Goal: Task Accomplishment & Management: Use online tool/utility

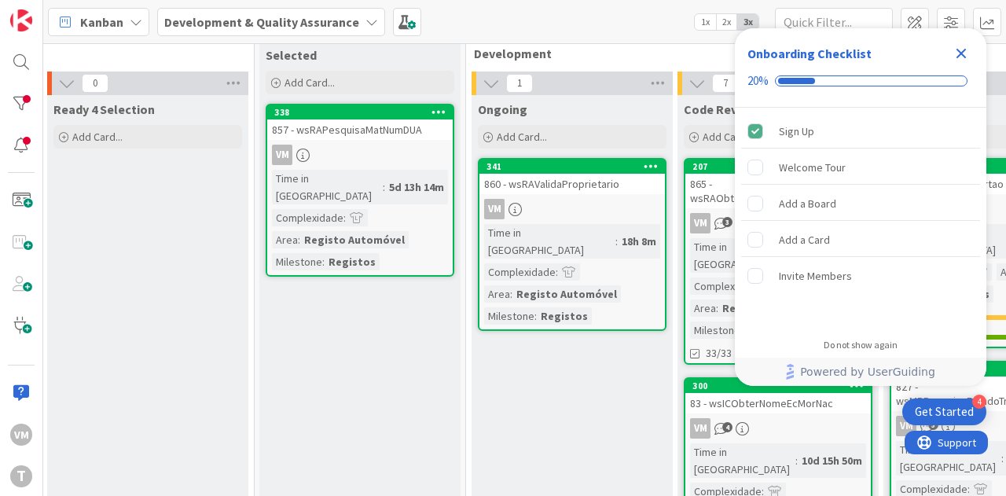
scroll to position [19, 465]
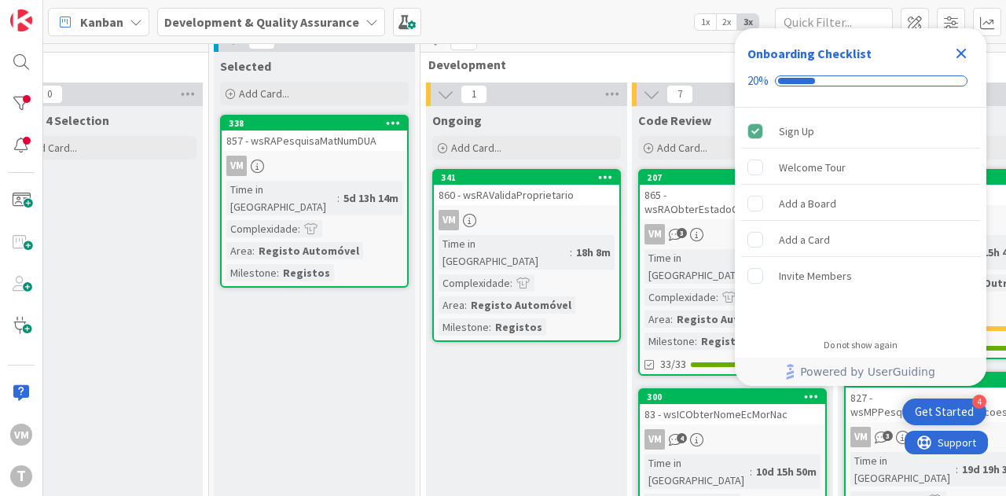
click at [533, 188] on div "860 - wsRAValidaProprietario" at bounding box center [526, 195] width 185 height 20
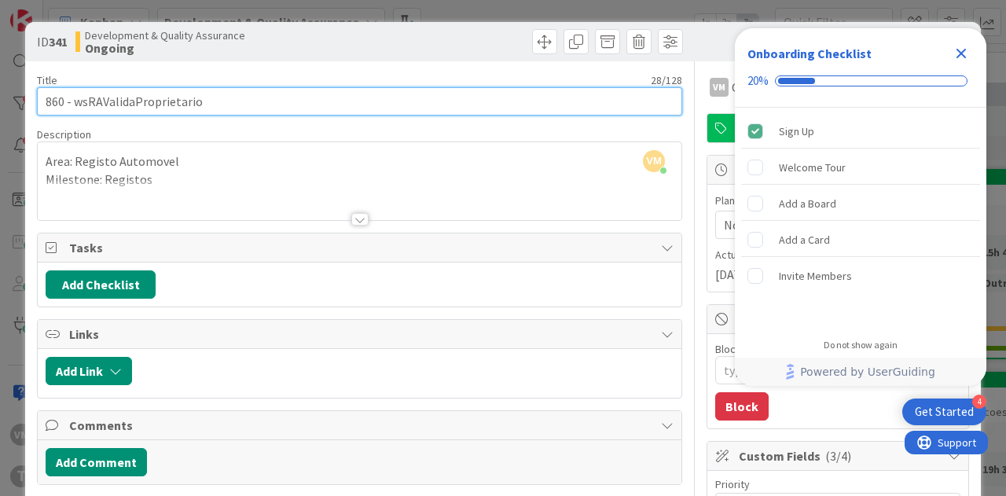
click at [162, 102] on input "860 - wsRAValidaProprietario" at bounding box center [359, 101] width 645 height 28
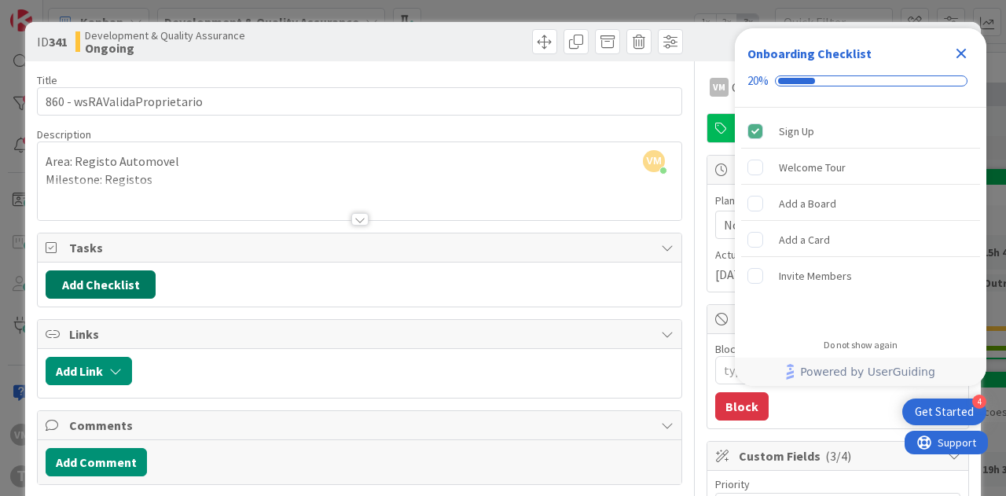
click at [126, 282] on button "Add Checklist" at bounding box center [101, 284] width 110 height 28
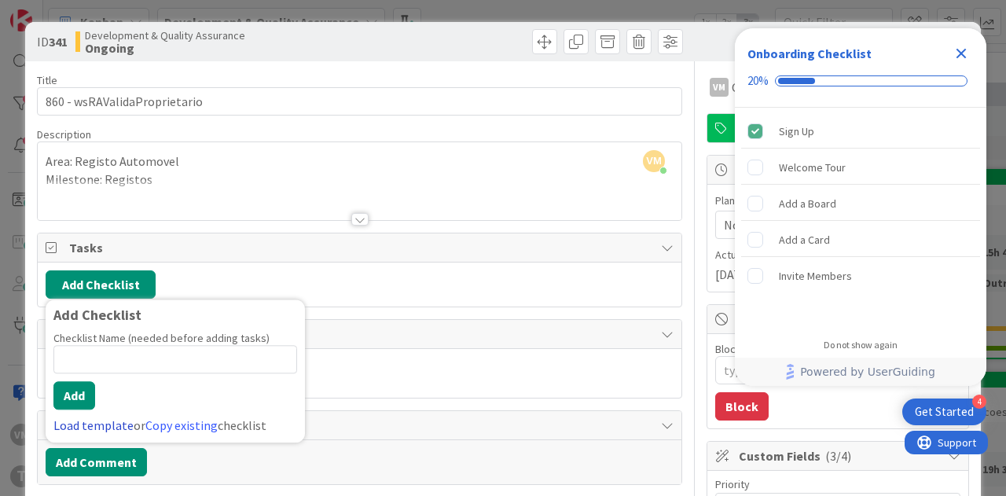
click at [101, 428] on link "Load template" at bounding box center [93, 425] width 80 height 16
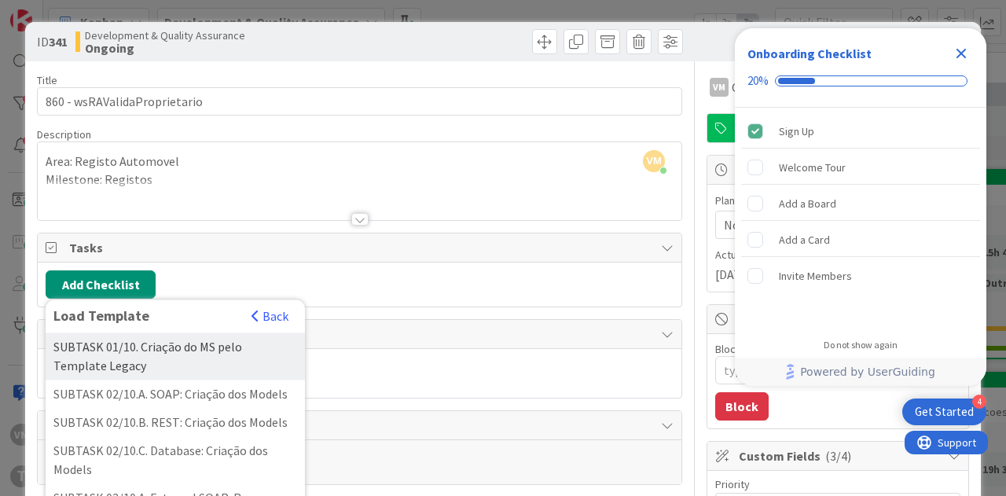
click at [170, 350] on div "SUBTASK 01/10. Criação do MS pelo Template Legacy" at bounding box center [175, 355] width 259 height 47
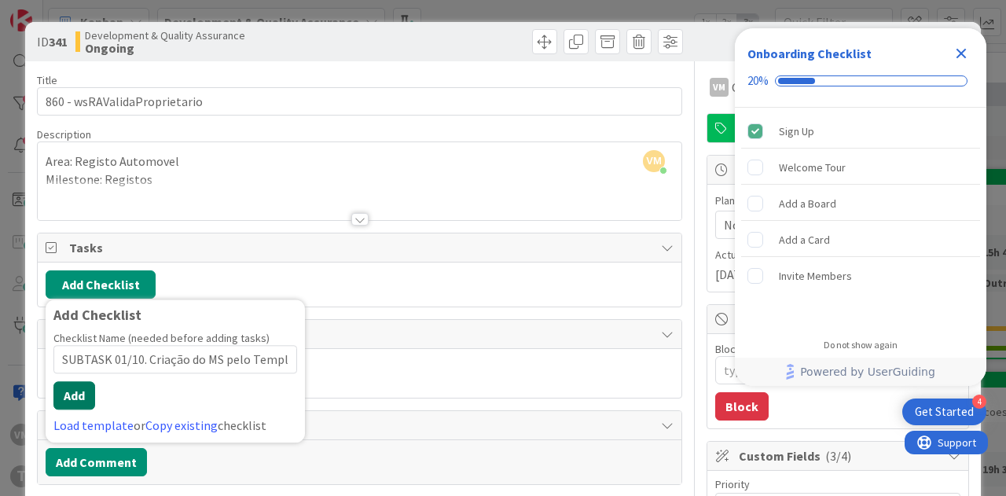
click at [77, 376] on div "Checklist Name (needed before adding tasks) 49 / 64 SUBTASK 01/10. Criação do M…" at bounding box center [175, 383] width 244 height 104
click at [75, 389] on button "Add" at bounding box center [74, 395] width 42 height 28
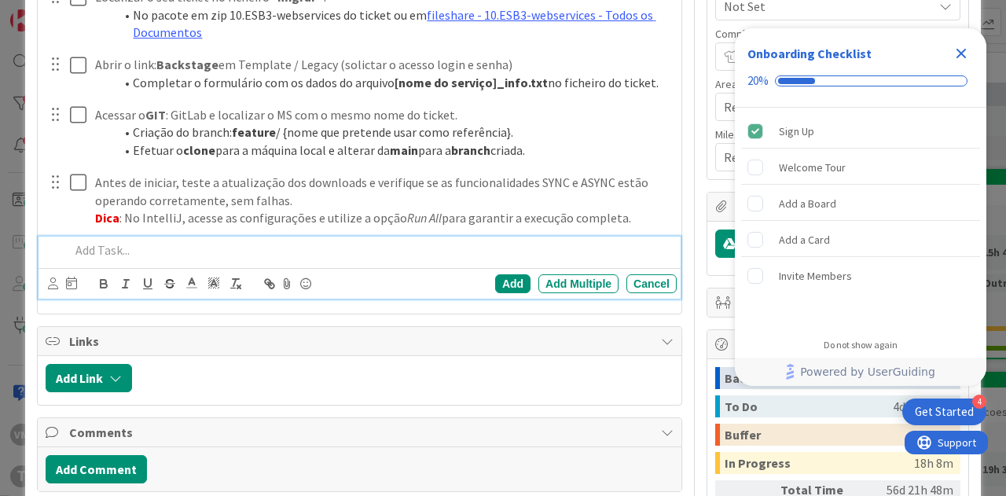
type textarea "x"
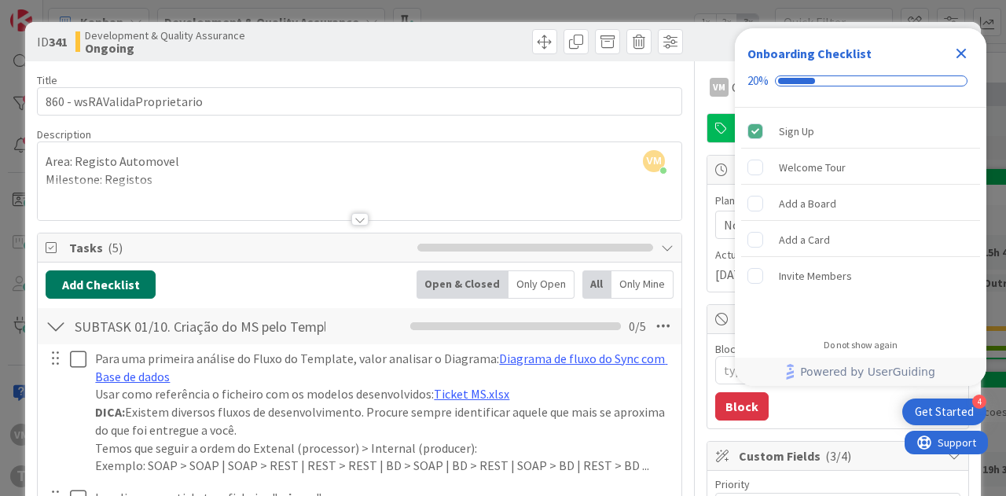
click at [97, 285] on button "Add Checklist" at bounding box center [101, 284] width 110 height 28
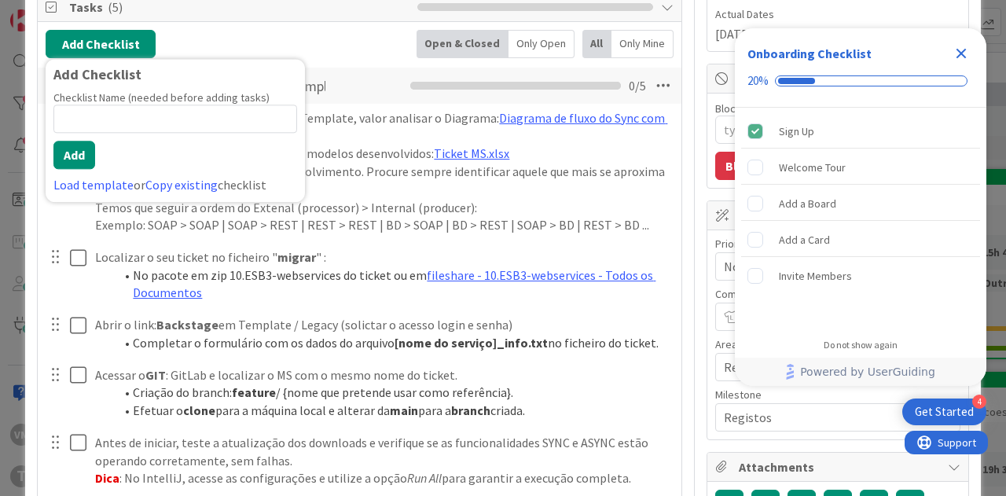
scroll to position [221, 0]
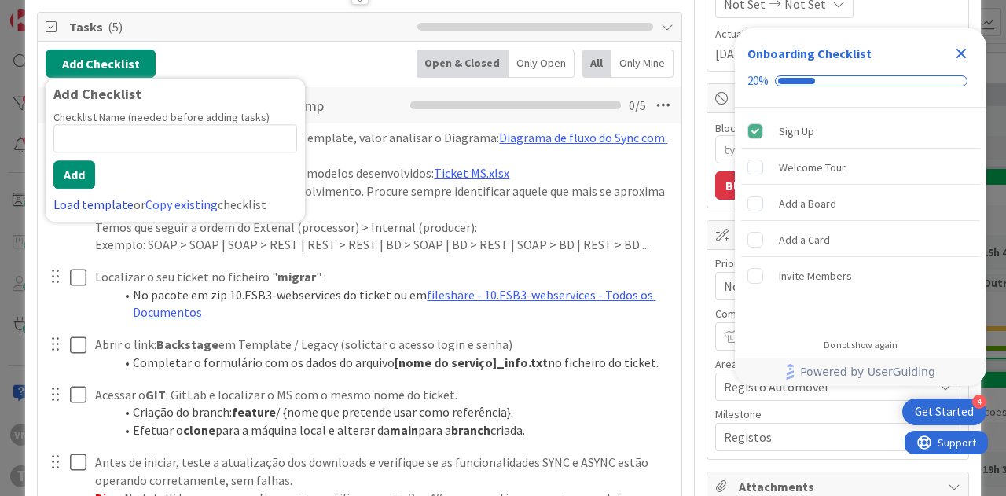
click at [102, 204] on link "Load template" at bounding box center [93, 204] width 80 height 16
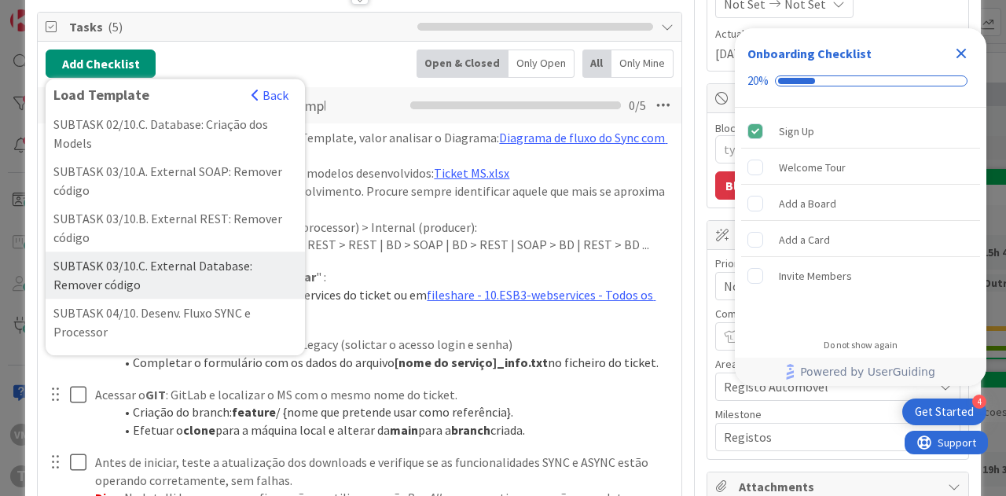
scroll to position [0, 0]
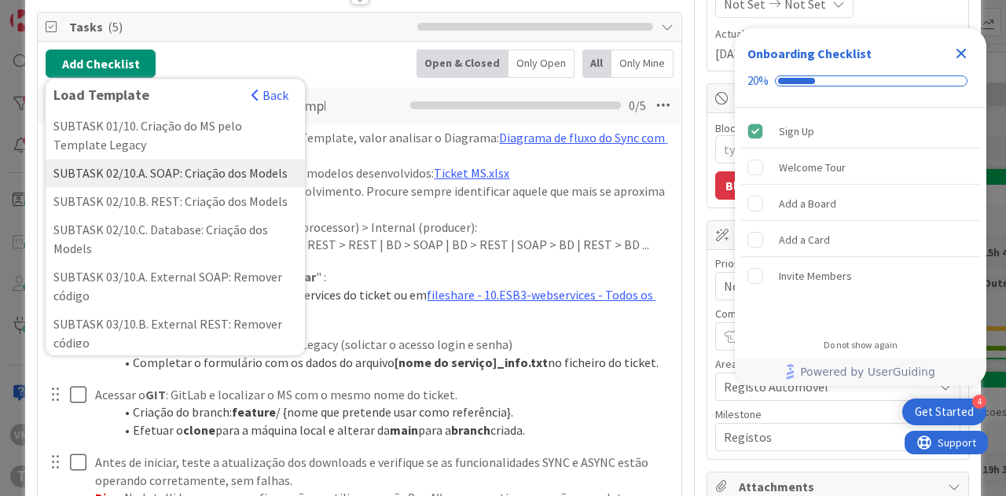
click at [157, 186] on div "SUBTASK 02/10.A. SOAP: Criação dos Models" at bounding box center [175, 173] width 259 height 28
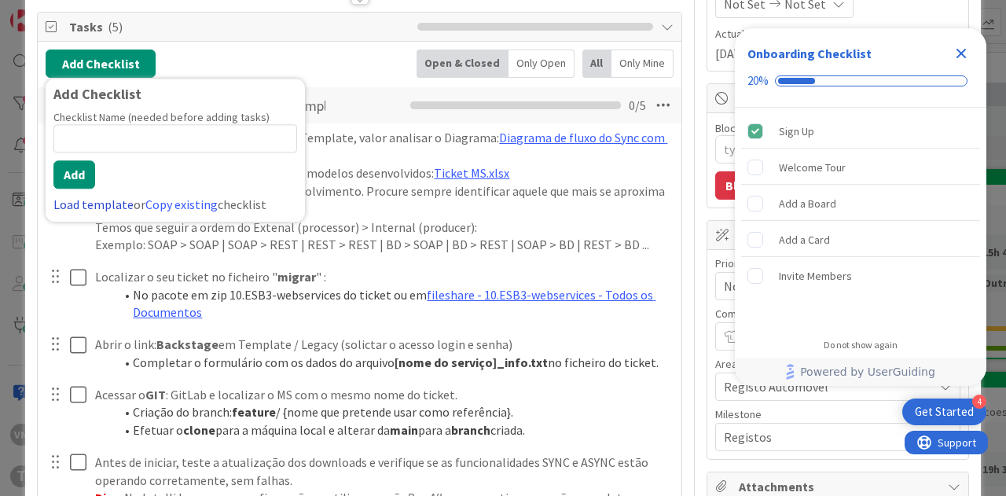
click at [98, 207] on link "Load template" at bounding box center [93, 204] width 80 height 16
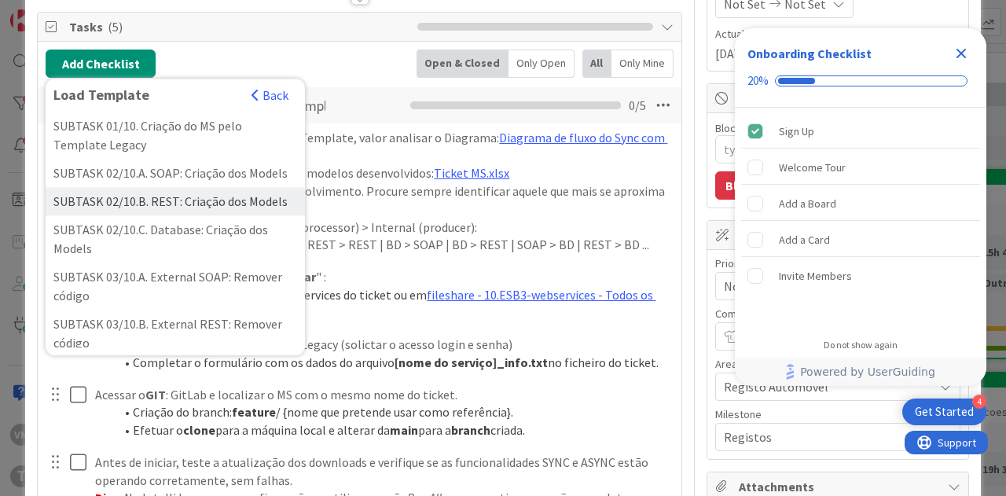
click at [160, 215] on div "SUBTASK 02/10.B. REST: Criação dos Models" at bounding box center [175, 201] width 259 height 28
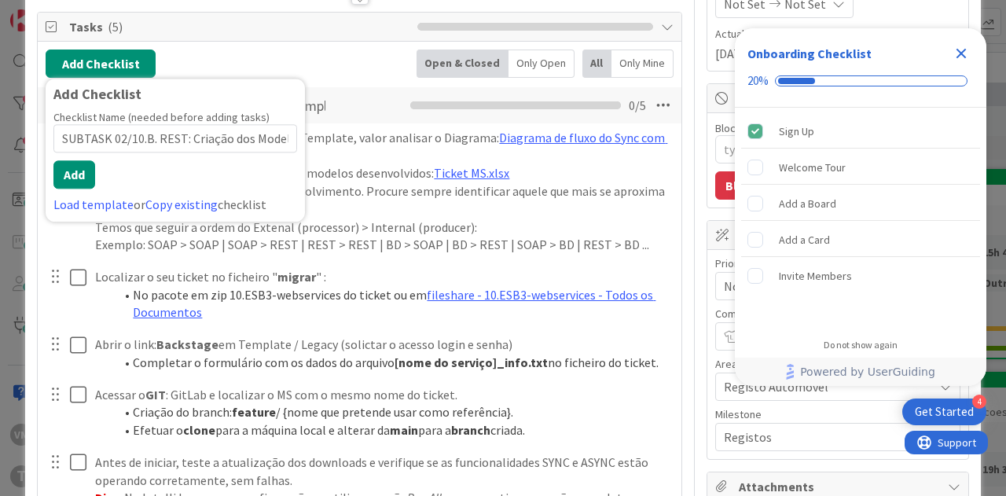
scroll to position [0, 4]
click at [77, 171] on button "Add" at bounding box center [74, 174] width 42 height 28
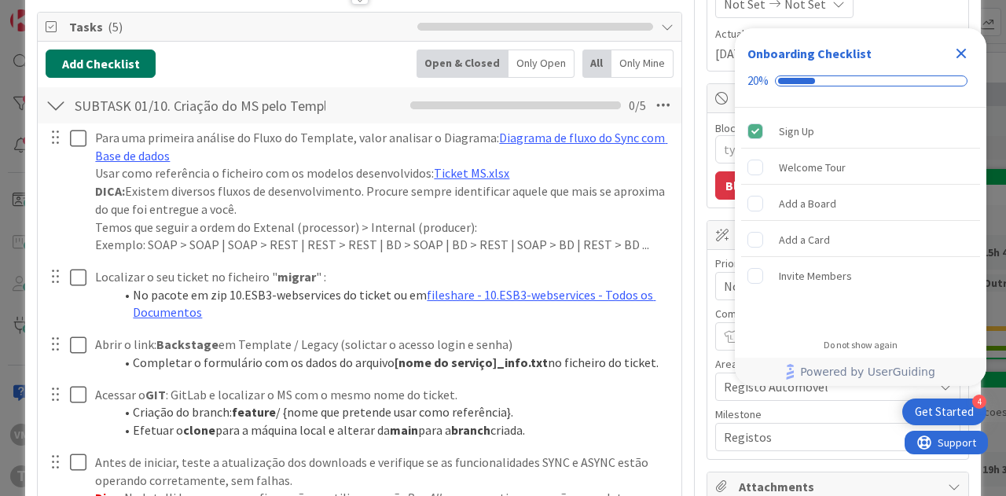
click at [89, 70] on button "Add Checklist" at bounding box center [101, 64] width 110 height 28
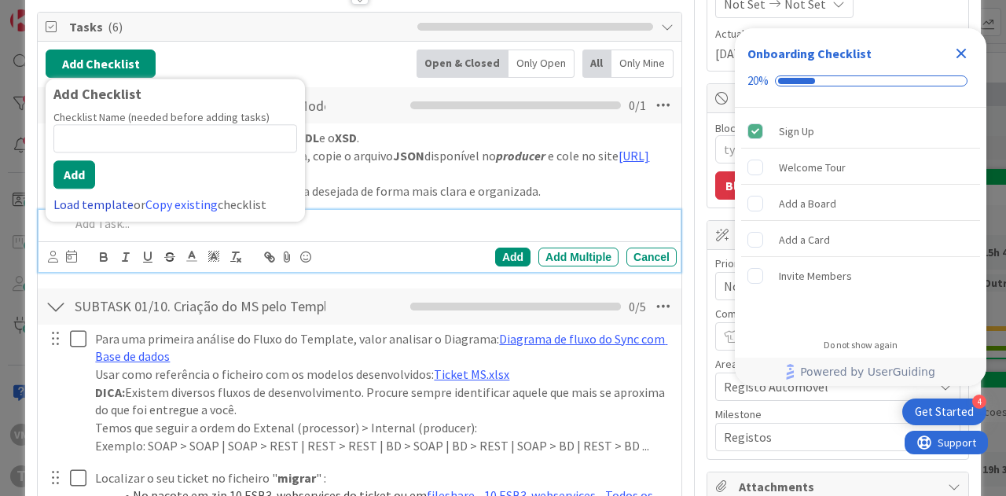
click at [99, 196] on link "Load template" at bounding box center [93, 204] width 80 height 16
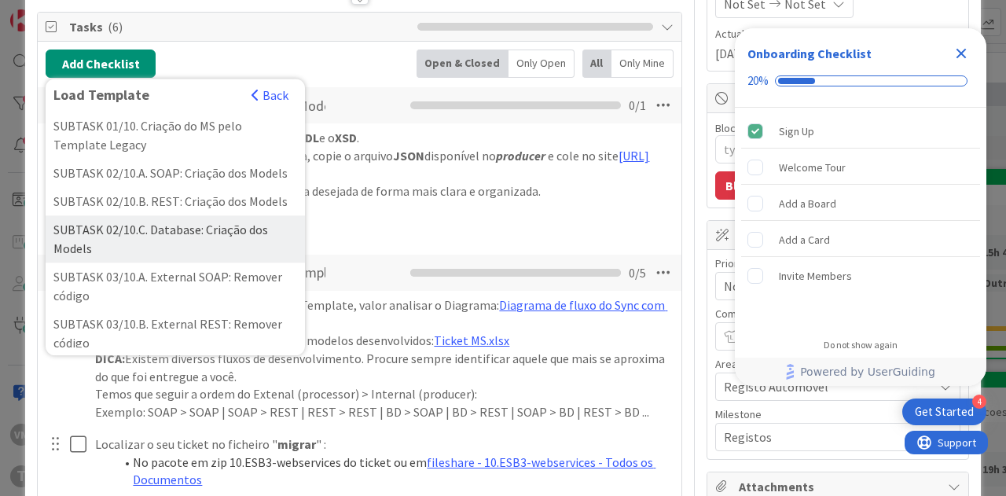
scroll to position [79, 0]
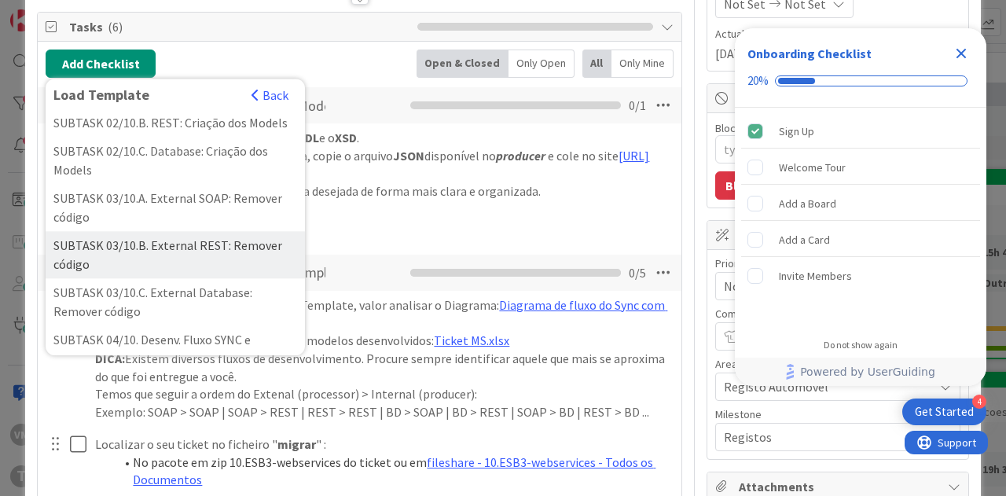
click at [147, 262] on div "SUBTASK 03/10.B. External REST: Remover código" at bounding box center [175, 254] width 259 height 47
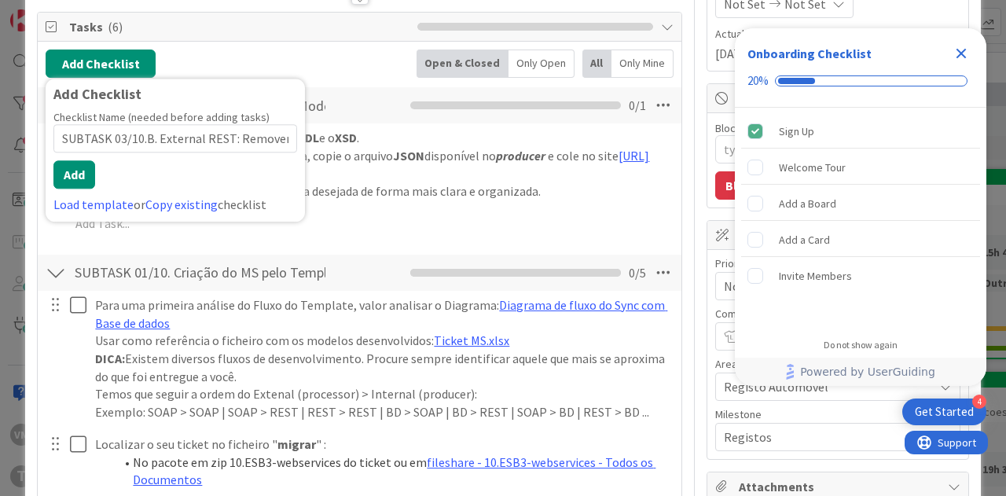
scroll to position [0, 32]
click at [82, 179] on button "Add" at bounding box center [74, 174] width 42 height 28
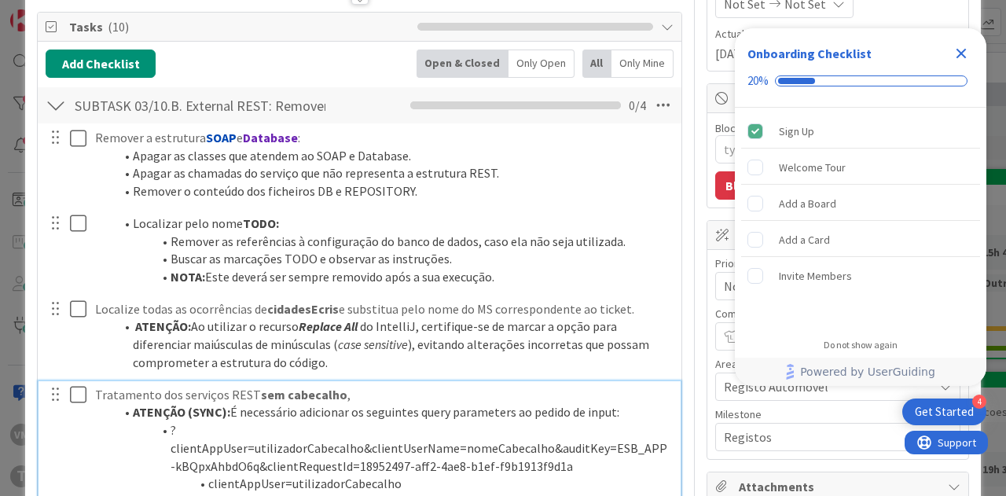
click at [105, 403] on ol "ATENÇÃO (SYNC): É necessário adicionar os seguintes query parameters ao pedido …" at bounding box center [382, 492] width 575 height 178
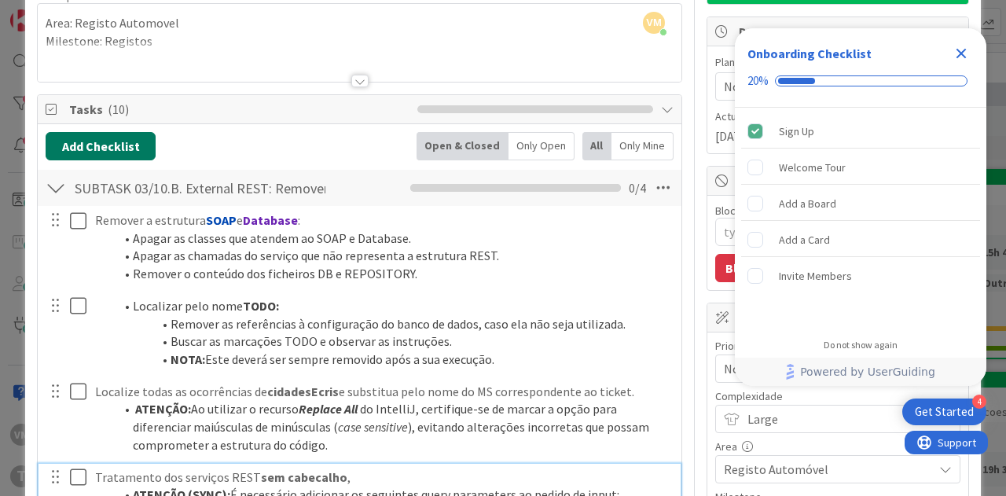
click at [104, 132] on button "Add Checklist" at bounding box center [101, 146] width 110 height 28
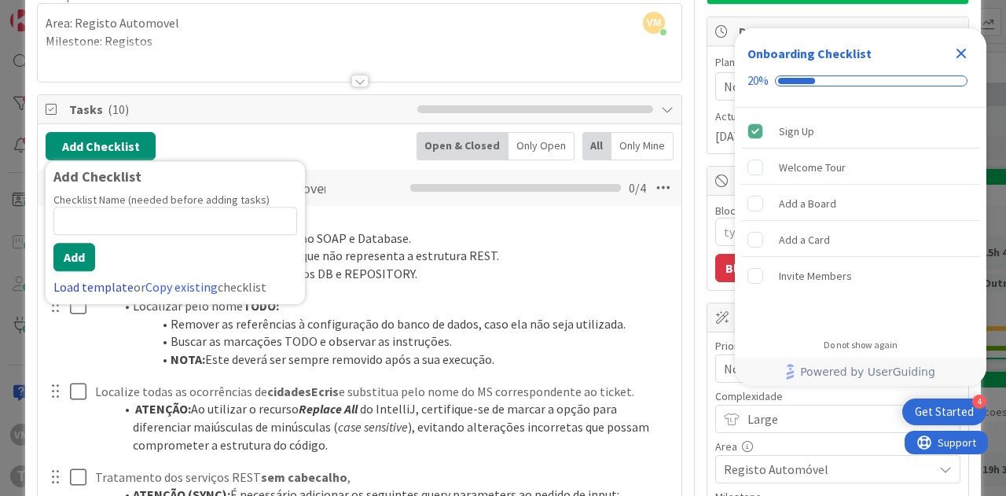
click at [85, 283] on link "Load template" at bounding box center [93, 287] width 80 height 16
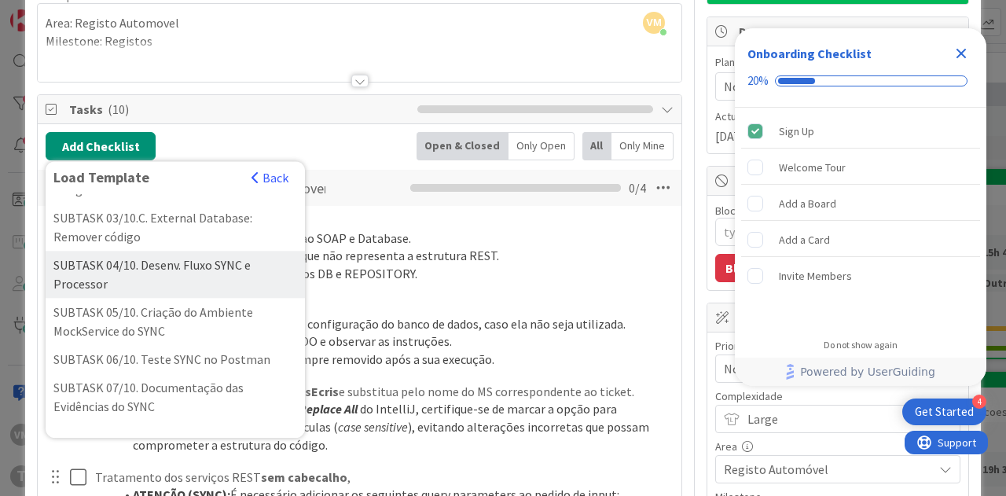
click at [127, 296] on div "SUBTASK 04/10. Desenv. Fluxo SYNC e Processor" at bounding box center [175, 274] width 259 height 47
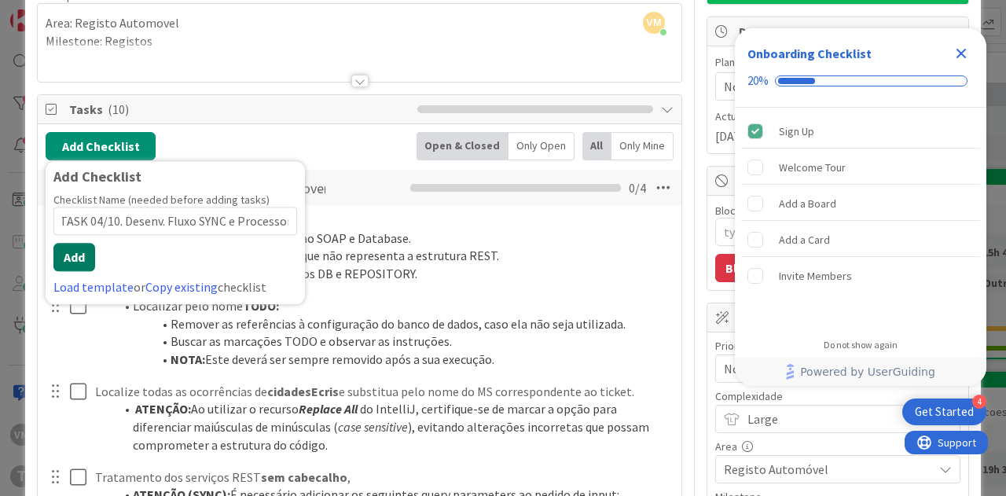
click at [78, 257] on button "Add" at bounding box center [74, 257] width 42 height 28
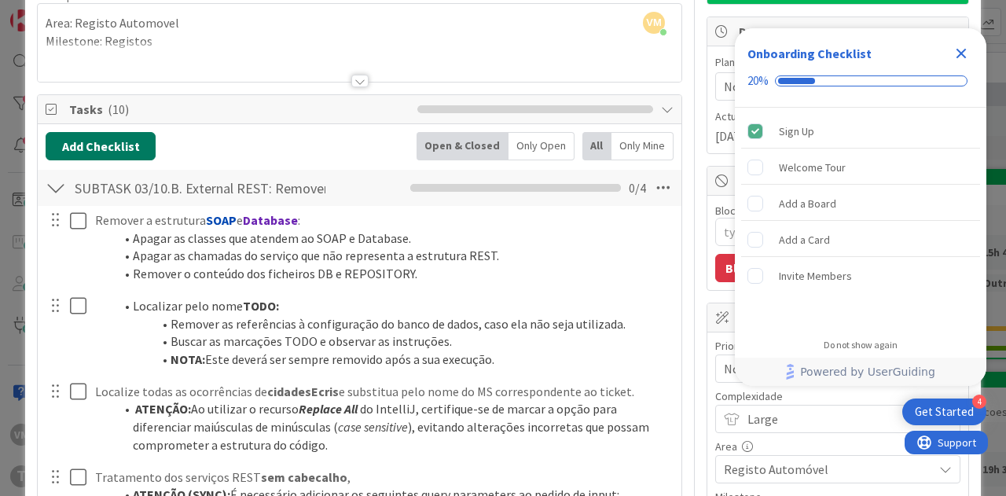
click at [91, 147] on button "Add Checklist" at bounding box center [101, 146] width 110 height 28
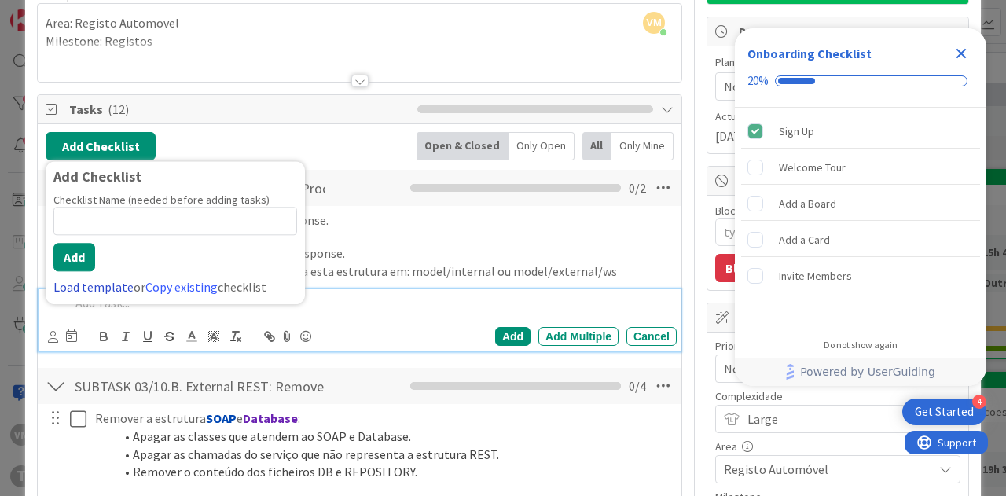
click at [86, 279] on link "Load template" at bounding box center [93, 287] width 80 height 16
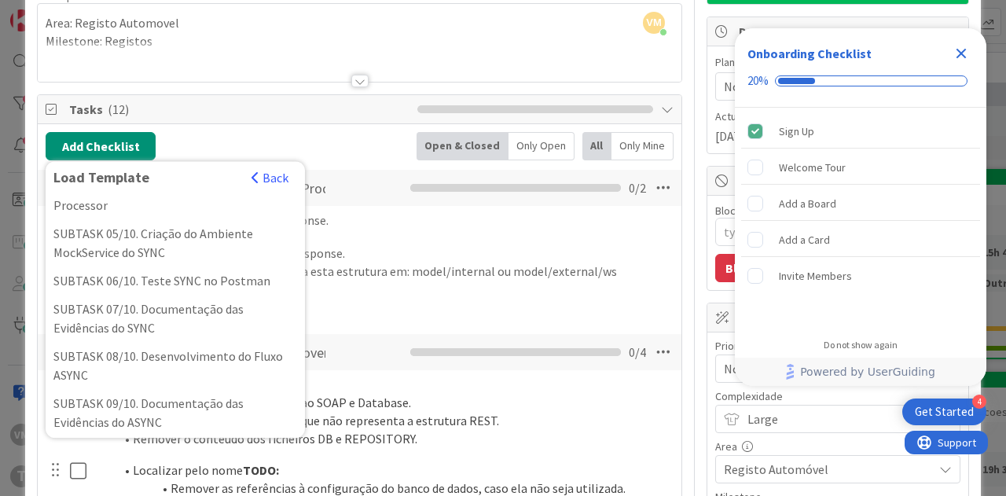
click at [136, 253] on div "SUBTASK 05/10. Criação do Ambiente MockService do SYNC" at bounding box center [175, 242] width 259 height 47
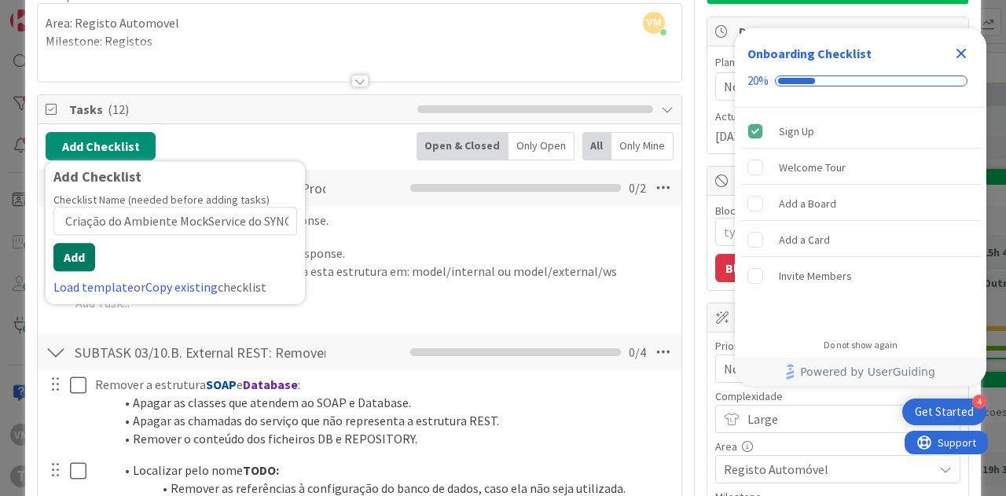
click at [79, 255] on button "Add" at bounding box center [74, 257] width 42 height 28
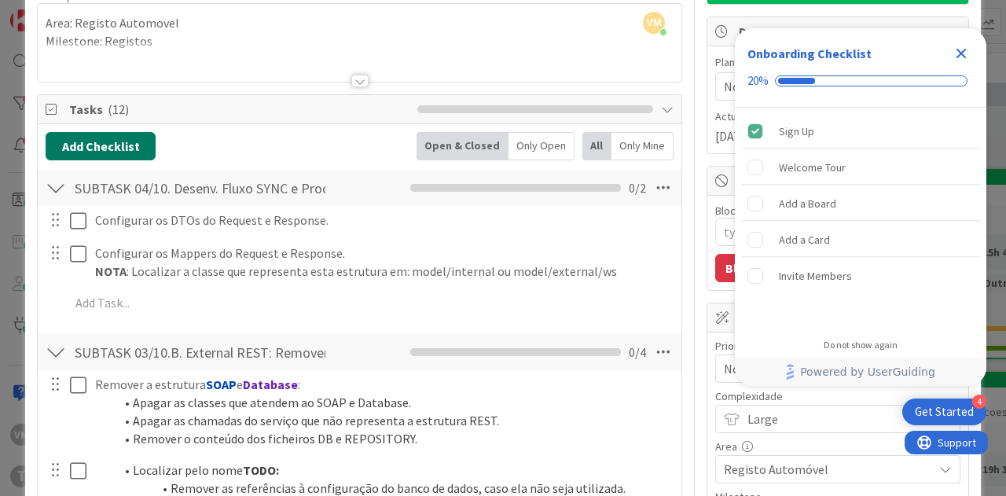
click at [81, 153] on button "Add Checklist" at bounding box center [101, 146] width 110 height 28
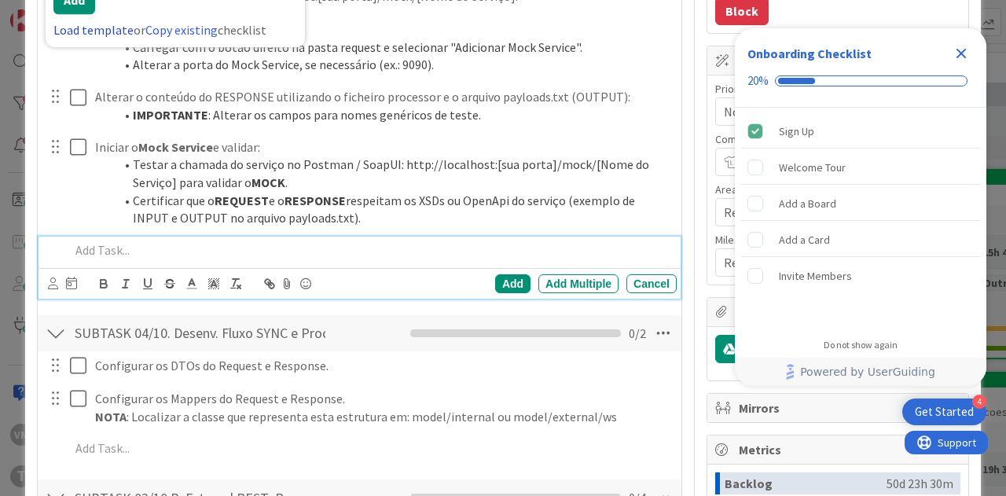
click at [107, 32] on link "Load template" at bounding box center [93, 30] width 80 height 16
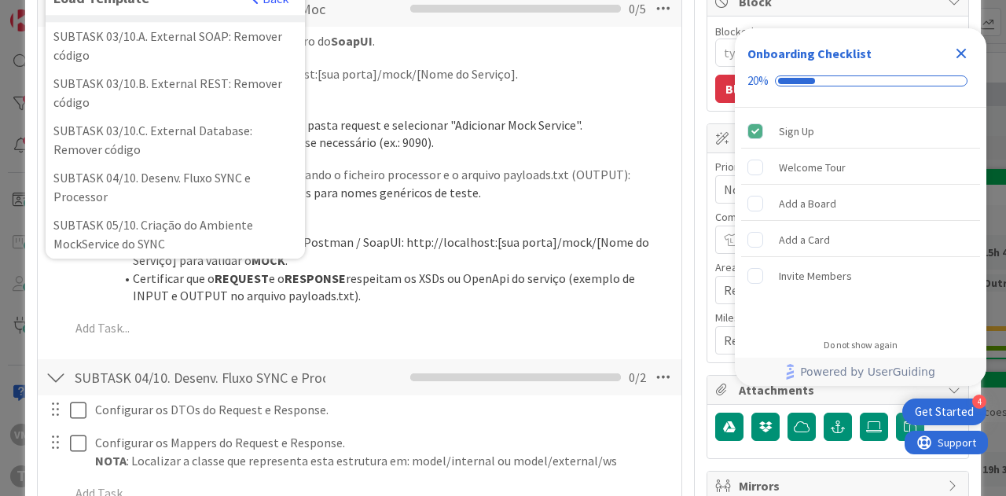
scroll to position [236, 0]
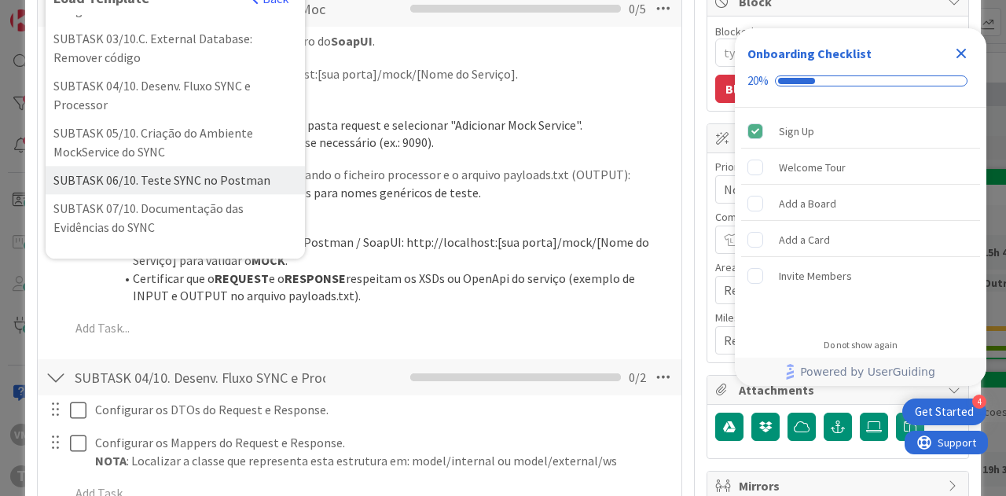
click at [129, 194] on div "SUBTASK 06/10. Teste SYNC no Postman" at bounding box center [175, 180] width 259 height 28
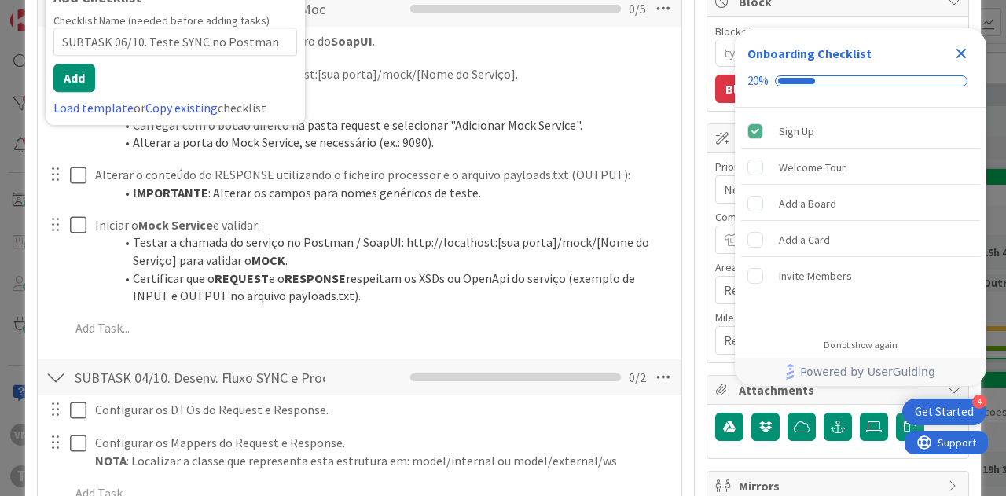
scroll to position [317, 0]
click at [82, 78] on button "Add" at bounding box center [74, 78] width 42 height 28
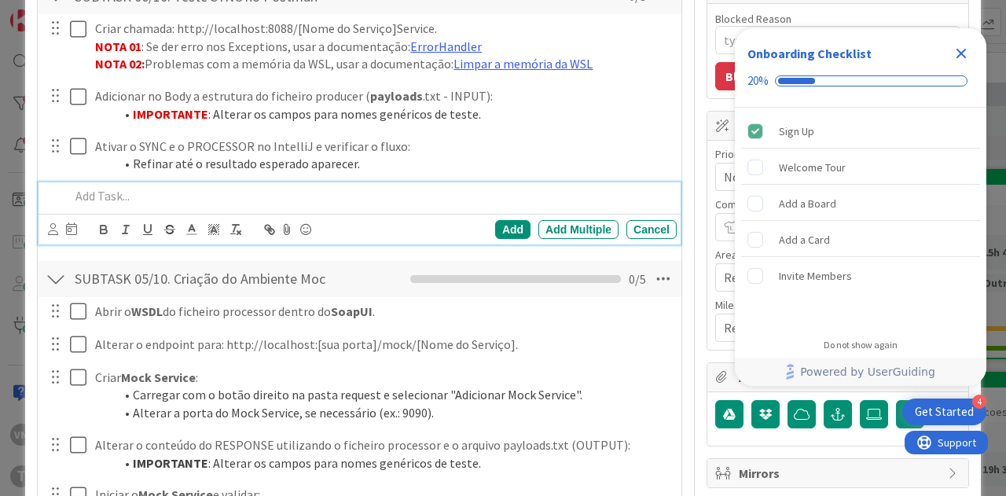
scroll to position [94, 0]
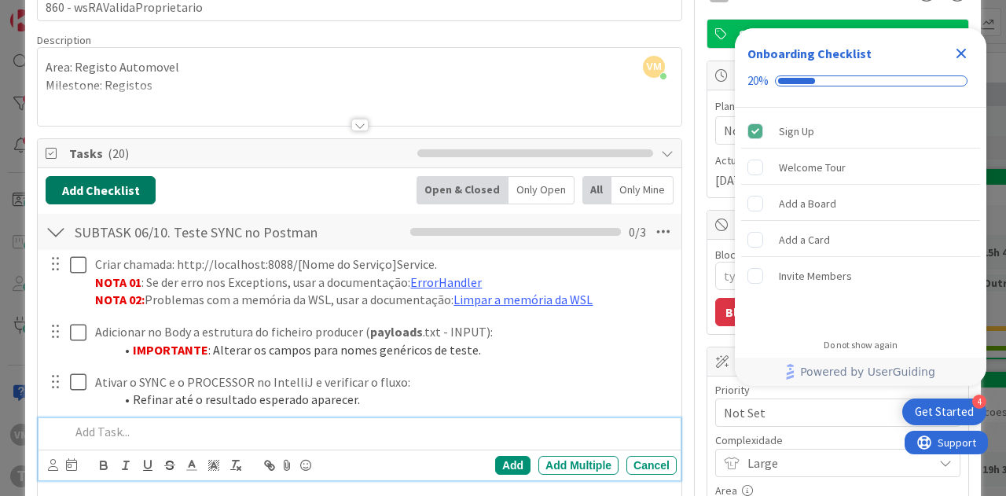
click at [87, 182] on button "Add Checklist" at bounding box center [101, 190] width 110 height 28
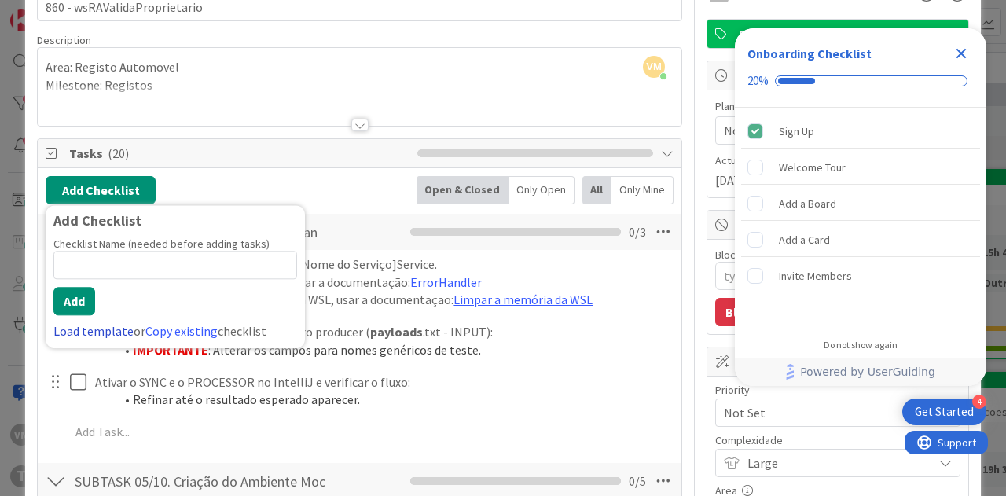
click at [110, 328] on link "Load template" at bounding box center [93, 331] width 80 height 16
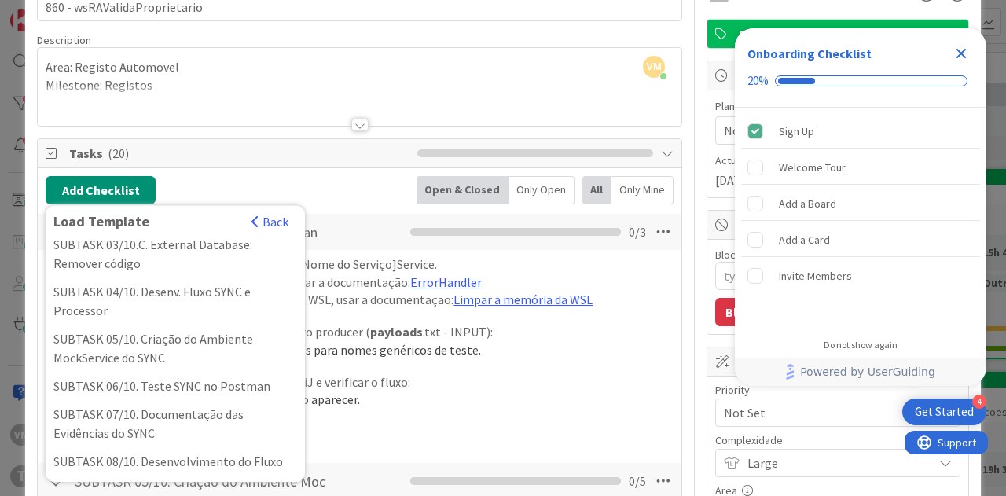
scroll to position [314, 0]
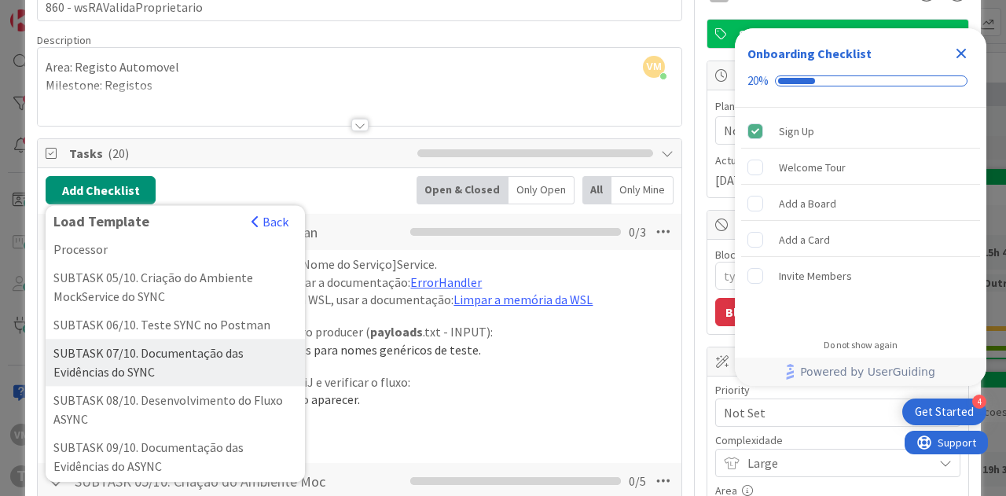
click at [138, 373] on div "SUBTASK 07/10. Documentação das Evidências do SYNC" at bounding box center [175, 362] width 259 height 47
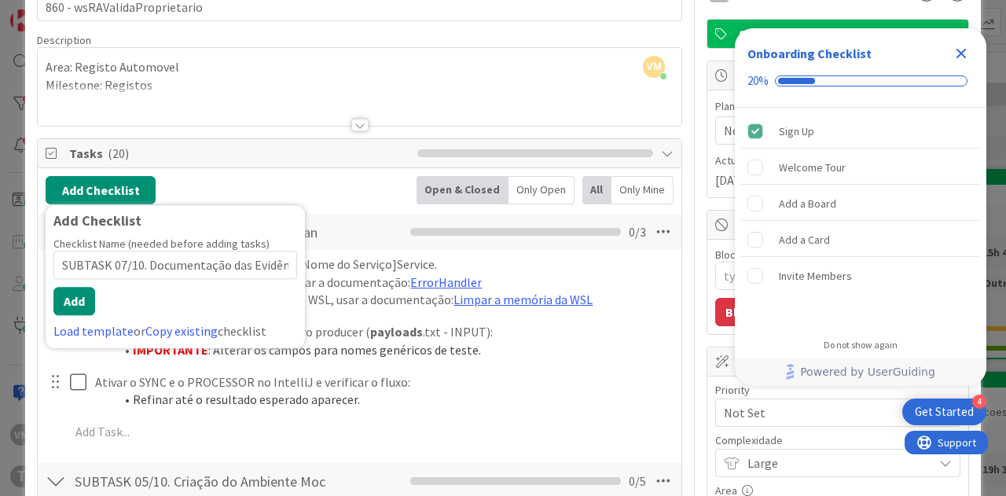
scroll to position [0, 65]
click at [77, 288] on button "Add" at bounding box center [74, 301] width 42 height 28
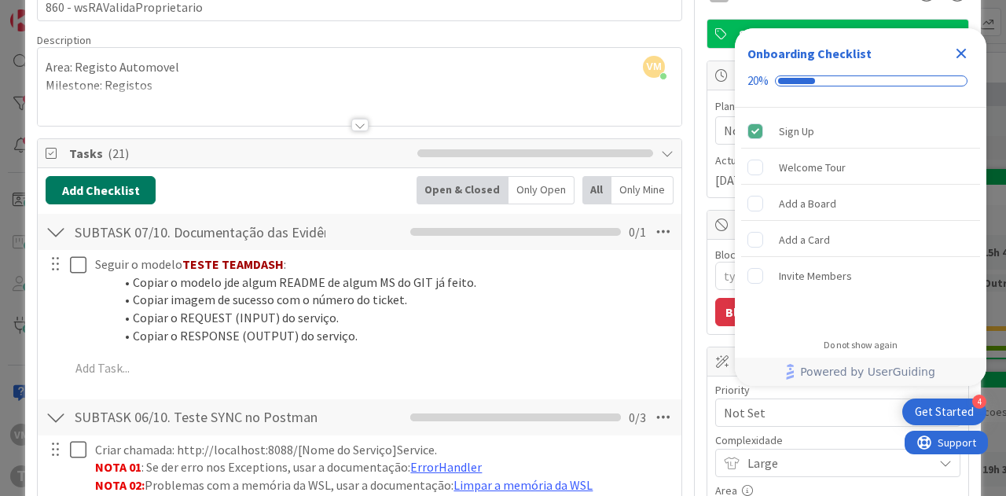
click at [80, 186] on button "Add Checklist" at bounding box center [101, 190] width 110 height 28
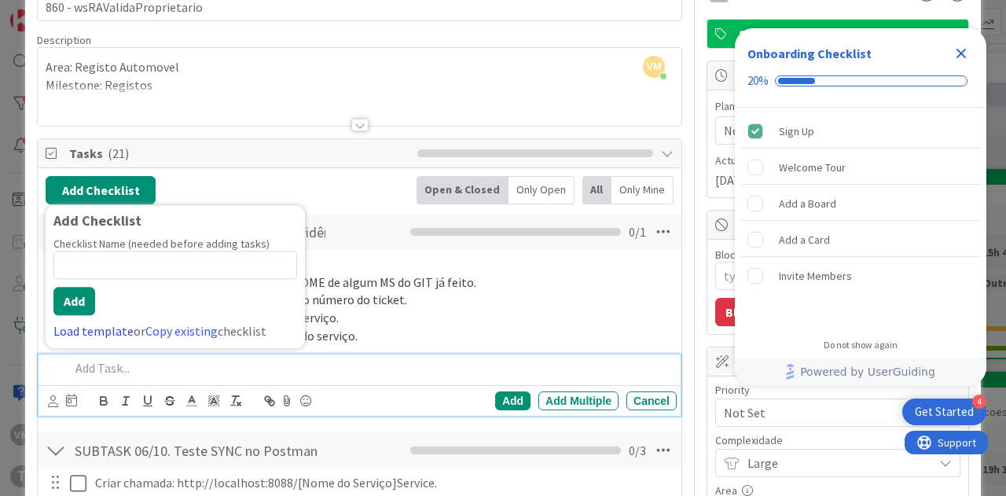
click at [107, 332] on link "Load template" at bounding box center [93, 331] width 80 height 16
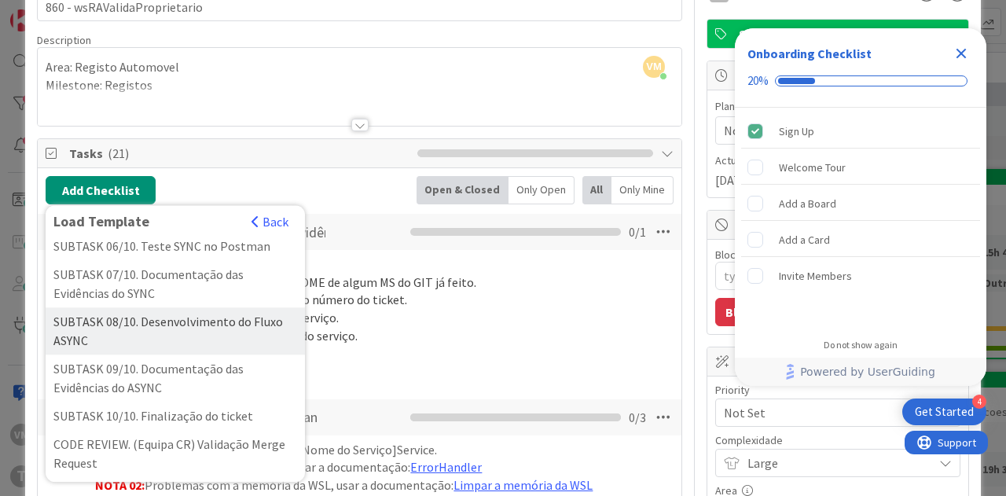
click at [142, 336] on div "SUBTASK 08/10. Desenvolvimento do Fluxo ASYNC" at bounding box center [175, 330] width 259 height 47
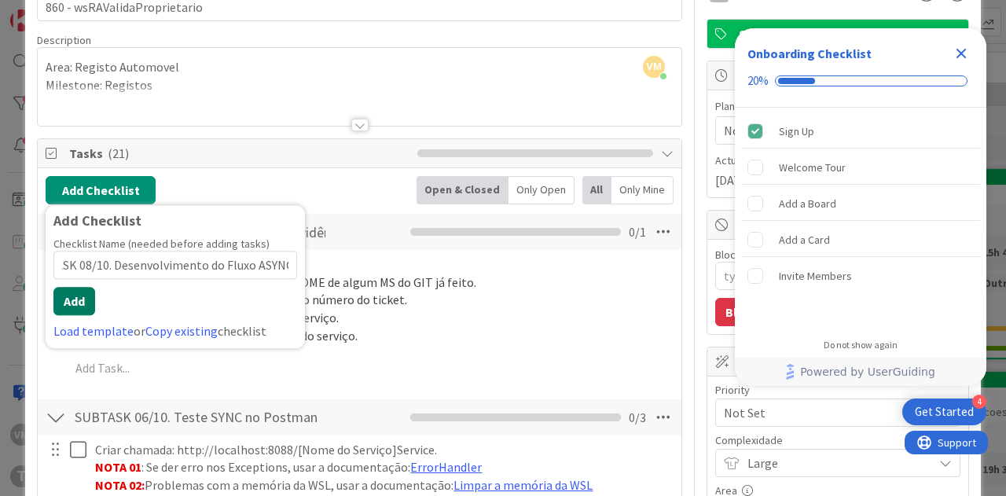
click at [77, 301] on button "Add" at bounding box center [74, 301] width 42 height 28
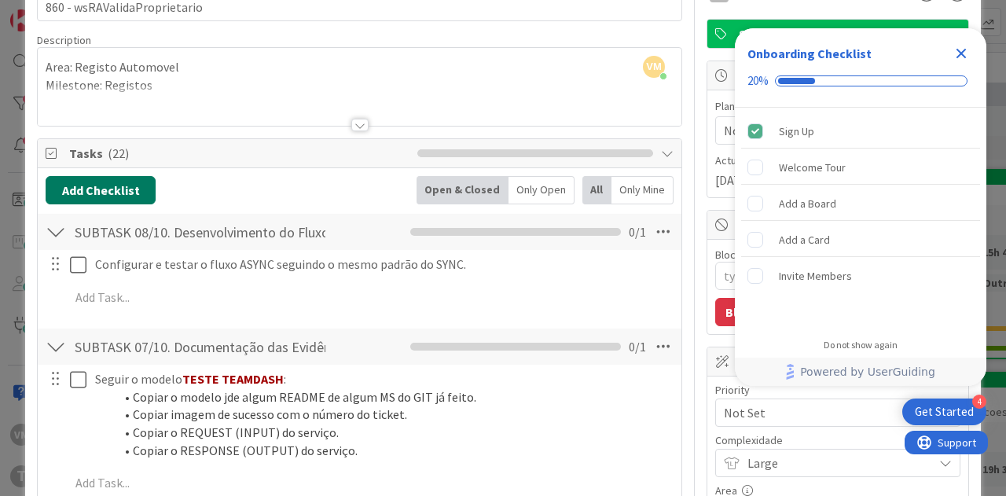
click at [87, 184] on button "Add Checklist" at bounding box center [101, 190] width 110 height 28
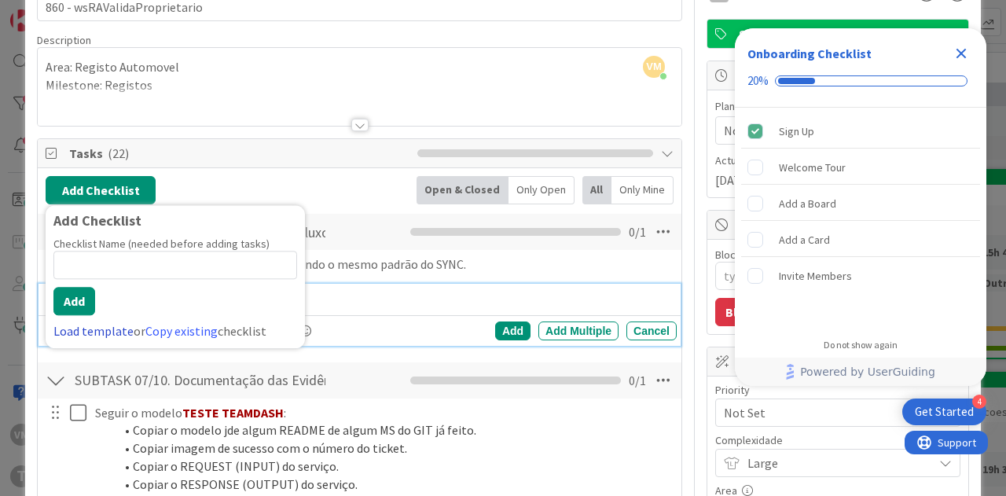
click at [123, 323] on link "Load template" at bounding box center [93, 331] width 80 height 16
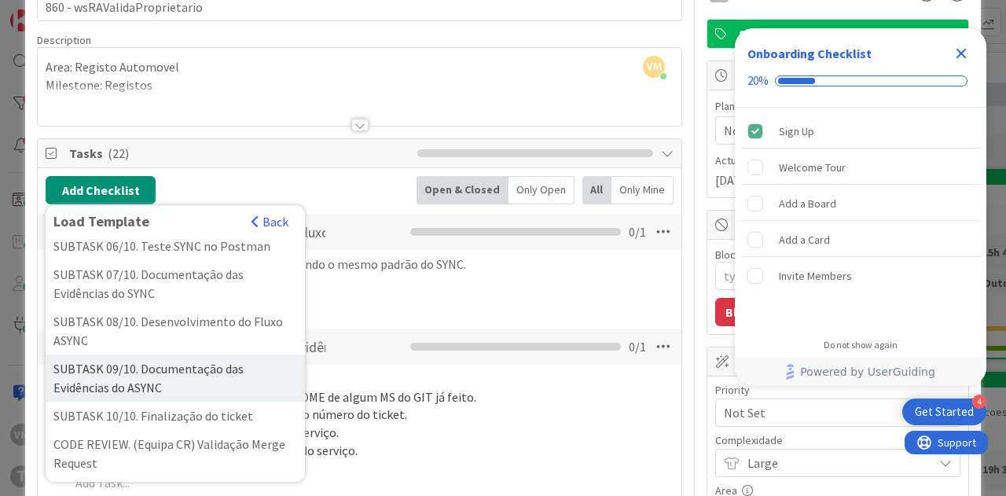
click at [112, 382] on div "SUBTASK 09/10. Documentação das Evidências do ASYNC" at bounding box center [175, 377] width 259 height 47
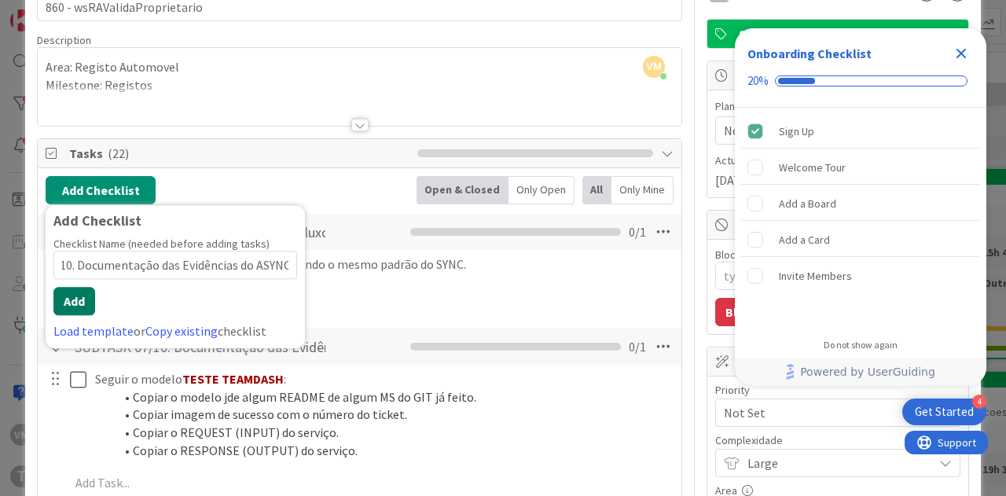
click at [72, 299] on button "Add" at bounding box center [74, 301] width 42 height 28
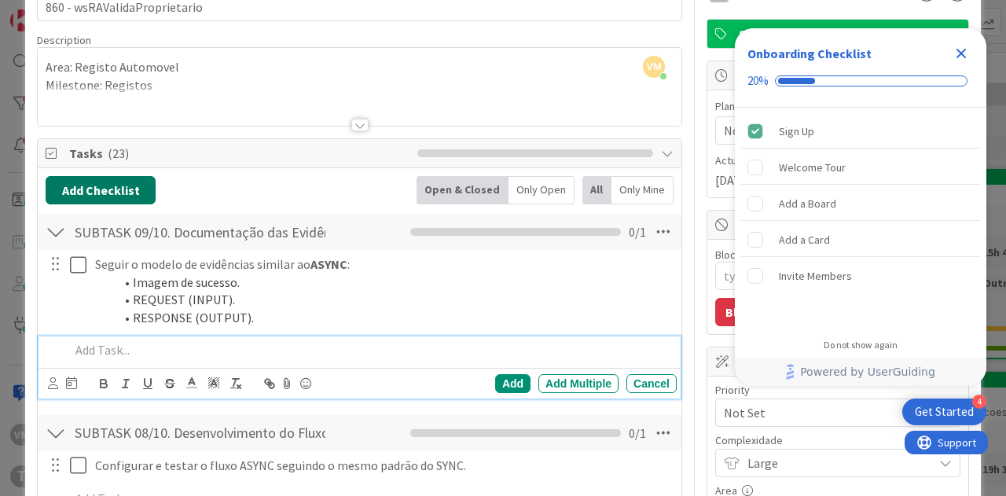
click at [88, 192] on button "Add Checklist" at bounding box center [101, 190] width 110 height 28
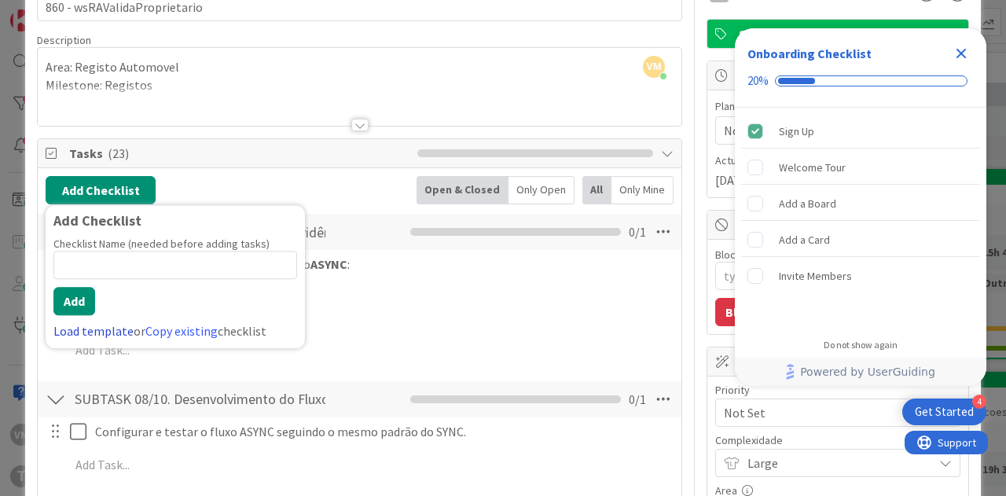
click at [94, 332] on link "Load template" at bounding box center [93, 331] width 80 height 16
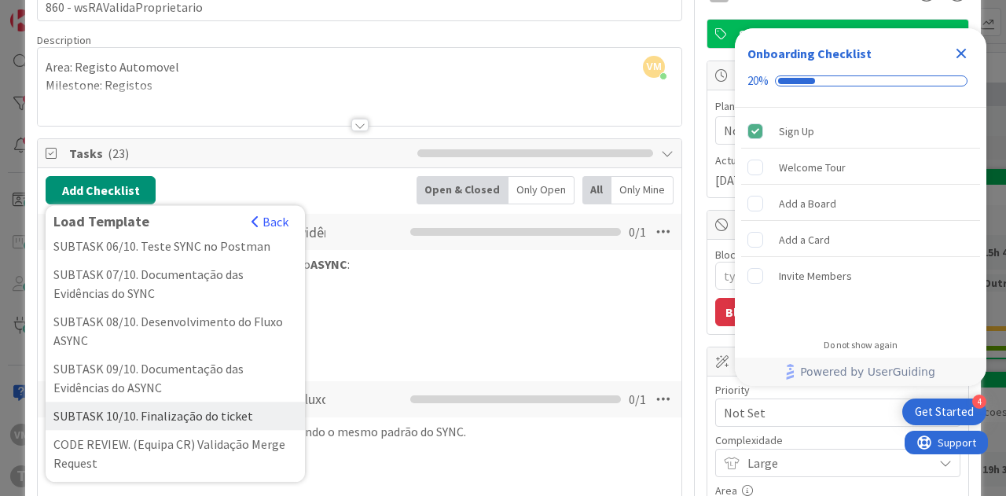
click at [141, 422] on div "SUBTASK 10/10. Finalização do ticket" at bounding box center [175, 416] width 259 height 28
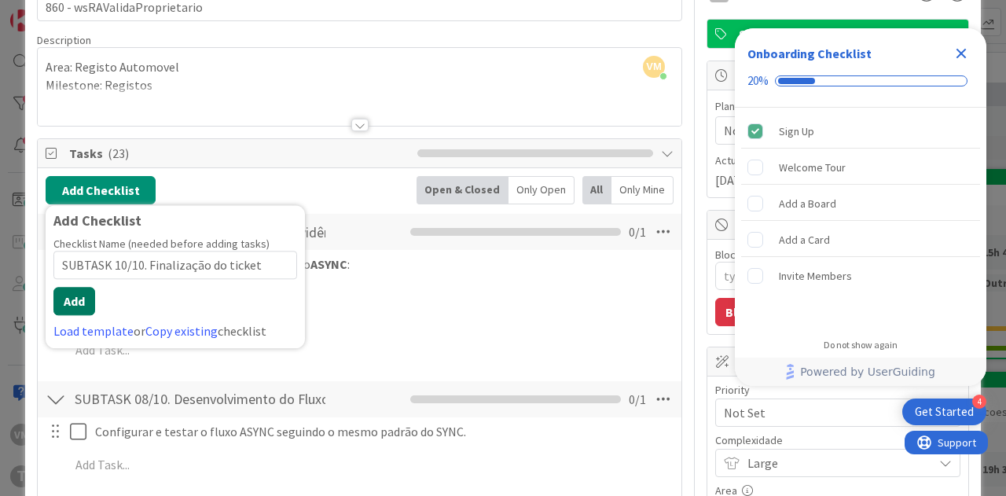
click at [81, 290] on button "Add" at bounding box center [74, 301] width 42 height 28
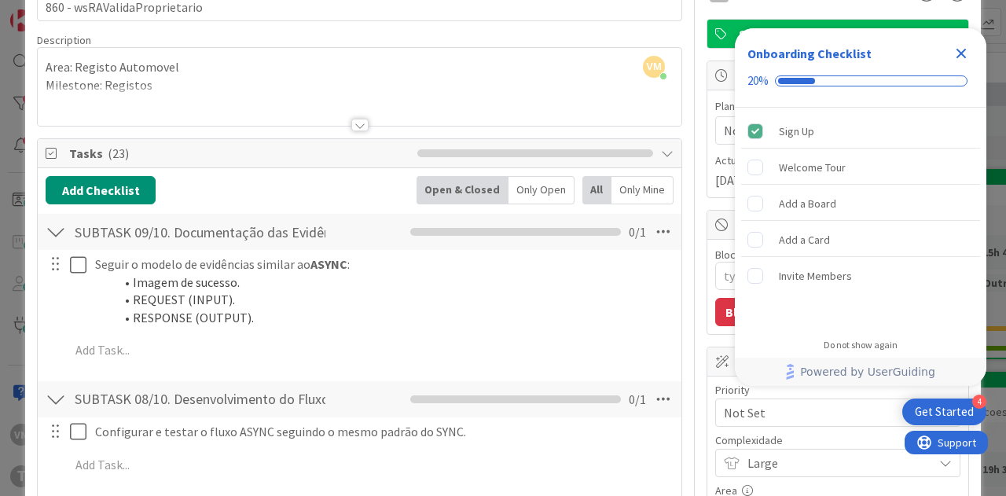
type textarea "x"
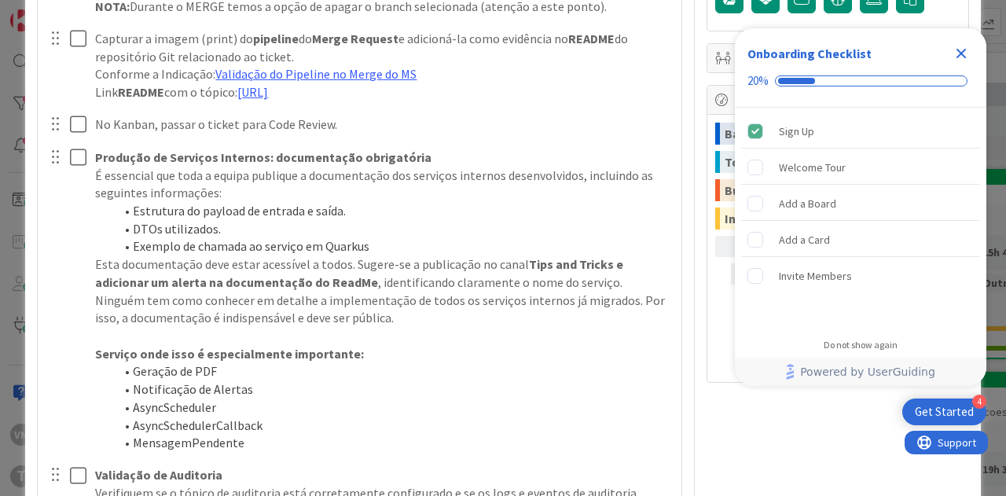
scroll to position [356, 0]
